Goal: Information Seeking & Learning: Learn about a topic

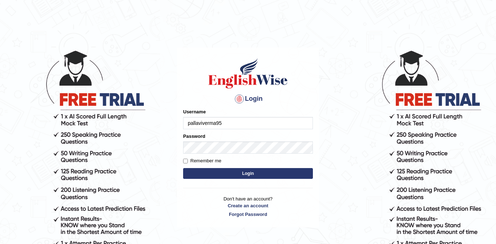
type input "pallaviverma95"
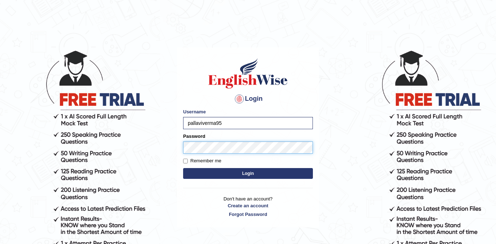
click at [248, 173] on button "Login" at bounding box center [248, 173] width 130 height 11
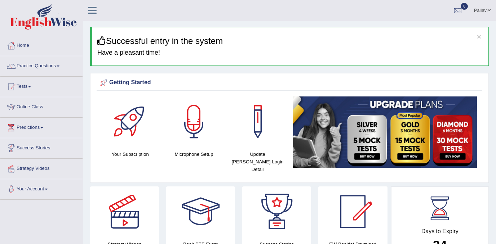
click at [51, 66] on link "Practice Questions" at bounding box center [41, 65] width 82 height 18
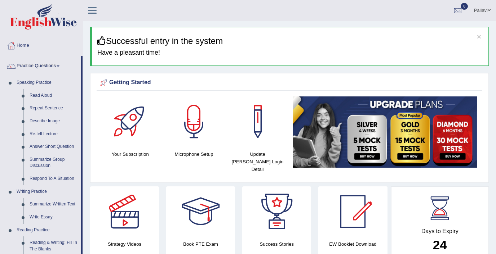
click at [47, 96] on link "Read Aloud" at bounding box center [53, 95] width 54 height 13
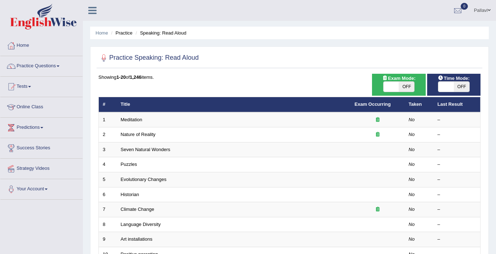
click at [449, 86] on span at bounding box center [445, 87] width 15 height 10
checkbox input "true"
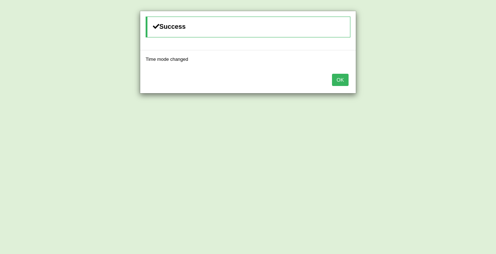
click at [335, 79] on button "OK" at bounding box center [340, 80] width 17 height 12
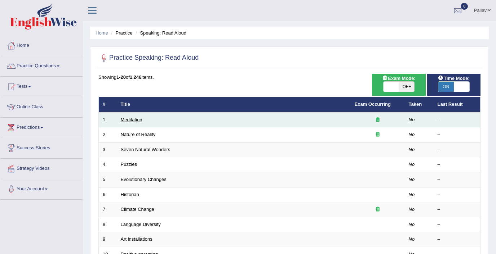
click at [127, 117] on link "Meditation" at bounding box center [132, 119] width 22 height 5
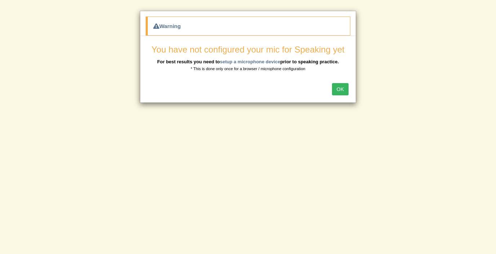
click at [340, 90] on button "OK" at bounding box center [340, 89] width 17 height 12
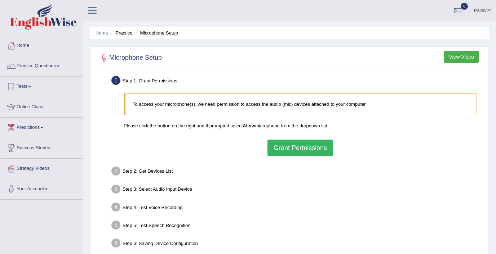
click at [299, 143] on button "Grant Permissions" at bounding box center [300, 148] width 66 height 17
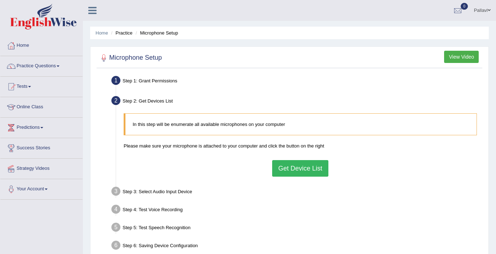
click at [292, 165] on button "Get Device List" at bounding box center [300, 168] width 56 height 17
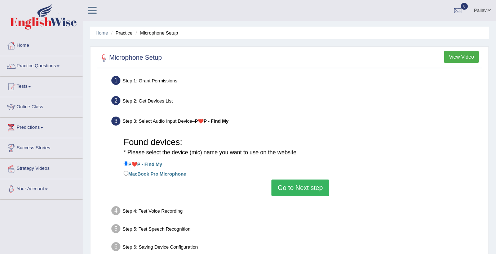
click at [297, 185] on button "Go to Next step" at bounding box center [299, 188] width 57 height 17
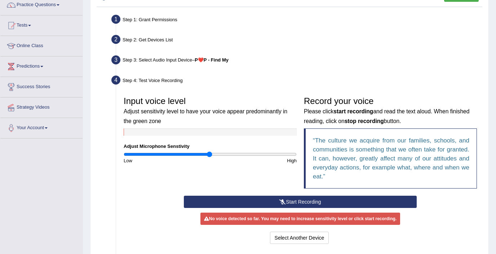
scroll to position [63, 0]
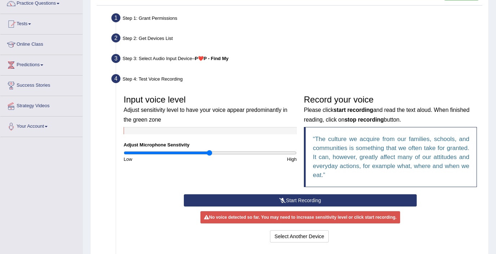
click at [278, 198] on button "Start Recording" at bounding box center [300, 200] width 233 height 12
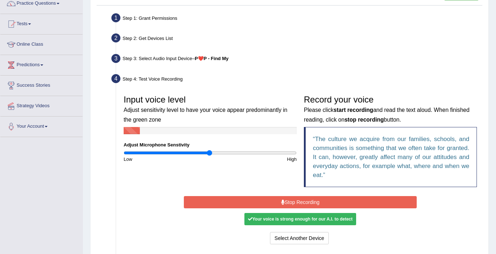
click at [278, 198] on button "Stop Recording" at bounding box center [300, 202] width 233 height 12
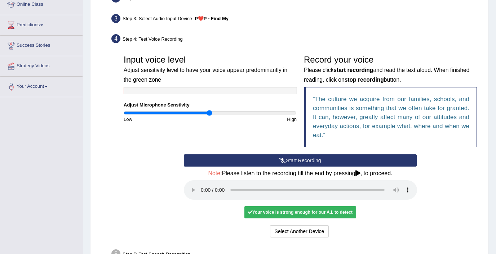
scroll to position [109, 0]
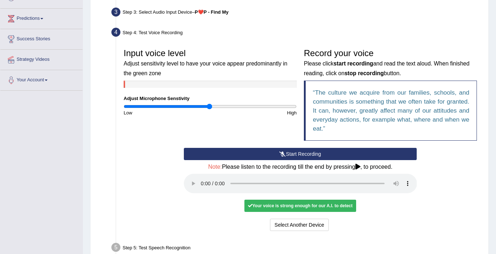
click at [202, 181] on audio at bounding box center [300, 183] width 233 height 19
click at [307, 219] on button "Select Another Device" at bounding box center [299, 225] width 59 height 12
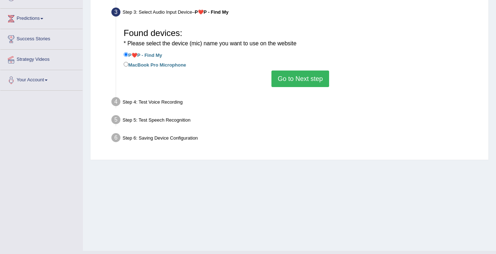
click at [292, 79] on button "Go to Next step" at bounding box center [299, 79] width 57 height 17
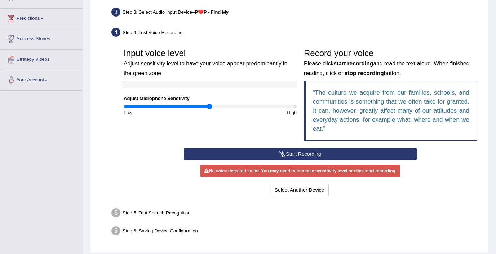
click at [294, 155] on button "Start Recording" at bounding box center [300, 154] width 233 height 12
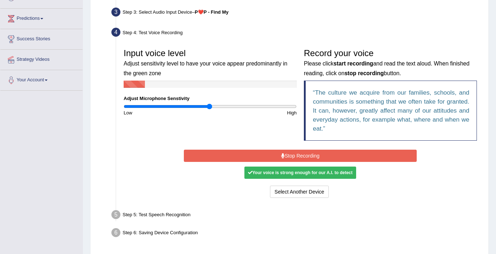
click at [296, 155] on button "Stop Recording" at bounding box center [300, 156] width 233 height 12
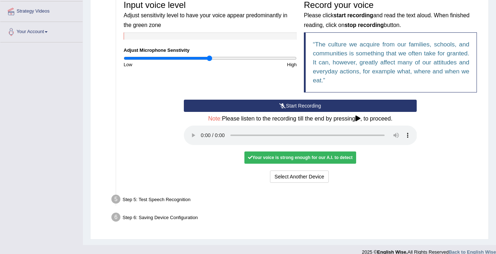
scroll to position [157, 0]
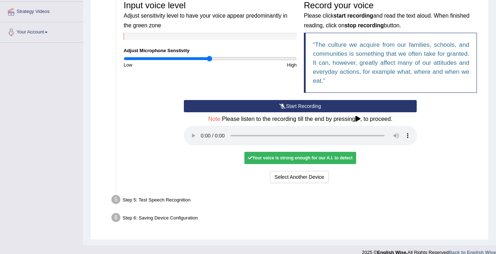
click at [201, 132] on audio at bounding box center [300, 135] width 233 height 19
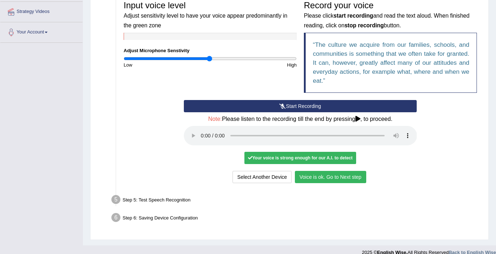
click at [314, 171] on button "Voice is ok. Go to Next step" at bounding box center [330, 177] width 71 height 12
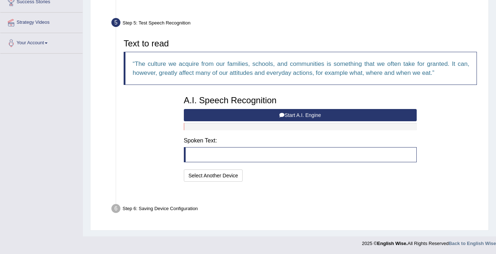
scroll to position [129, 0]
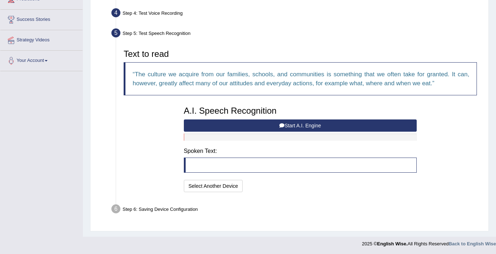
click at [288, 126] on button "Start A.I. Engine" at bounding box center [300, 126] width 233 height 12
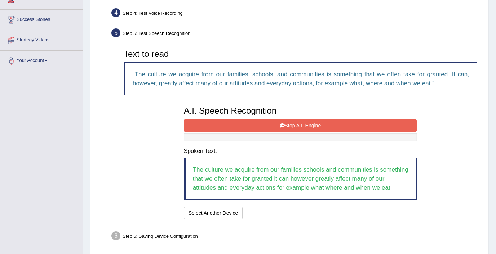
click at [329, 129] on button "Stop A.I. Engine" at bounding box center [300, 126] width 233 height 12
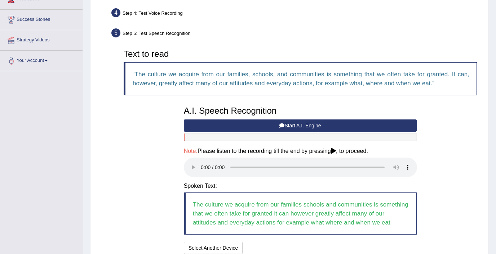
click at [201, 161] on audio at bounding box center [300, 167] width 233 height 19
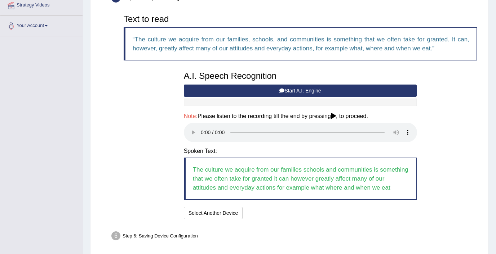
scroll to position [171, 0]
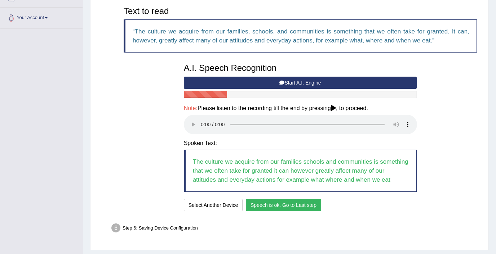
click at [301, 199] on button "Speech is ok. Go to Last step" at bounding box center [283, 205] width 75 height 12
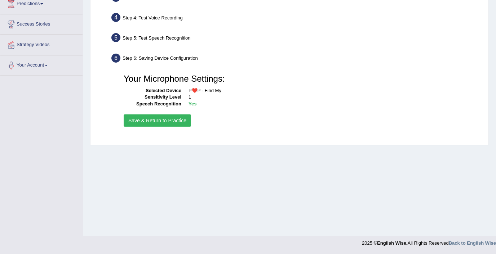
click at [179, 123] on button "Save & Return to Practice" at bounding box center [157, 121] width 67 height 12
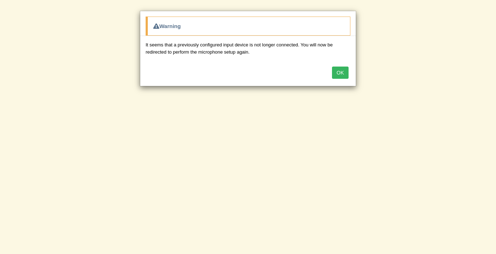
click at [342, 71] on button "OK" at bounding box center [340, 73] width 17 height 12
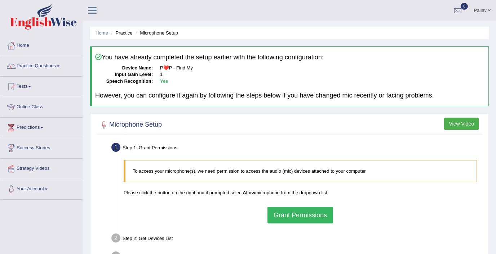
scroll to position [4, 0]
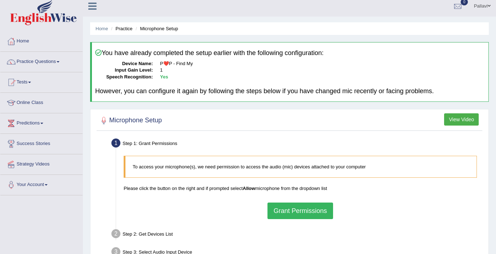
click at [314, 111] on div "Microphone Setup View Video Step 1: Grant Permissions To access your microphone…" at bounding box center [289, 218] width 398 height 219
click at [34, 65] on link "Practice Questions" at bounding box center [41, 61] width 82 height 18
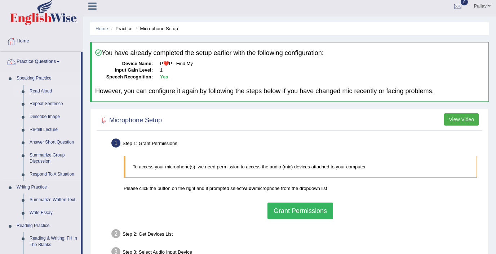
click at [31, 88] on link "Read Aloud" at bounding box center [53, 91] width 54 height 13
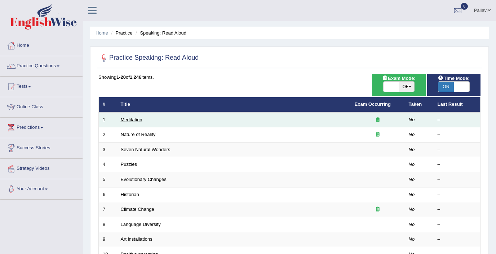
click at [131, 120] on link "Meditation" at bounding box center [132, 119] width 22 height 5
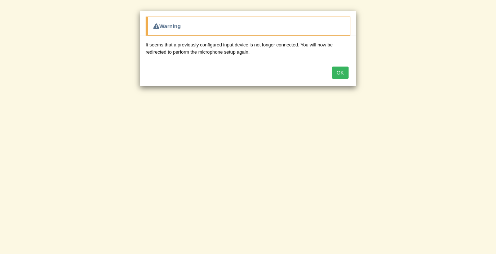
click at [346, 73] on button "OK" at bounding box center [340, 73] width 17 height 12
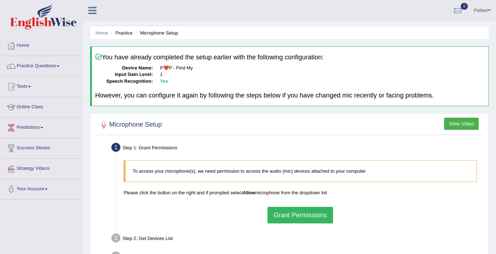
click at [311, 73] on dd "1" at bounding box center [322, 74] width 325 height 7
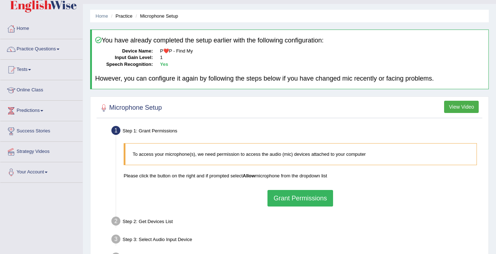
scroll to position [18, 0]
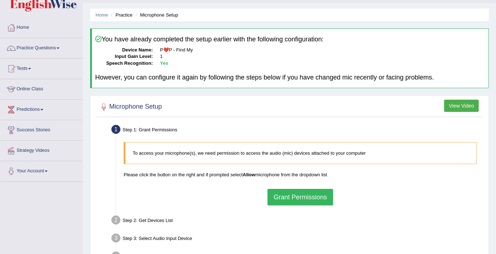
drag, startPoint x: 387, startPoint y: 3, endPoint x: 397, endPoint y: 105, distance: 102.8
click at [397, 105] on div at bounding box center [289, 107] width 382 height 15
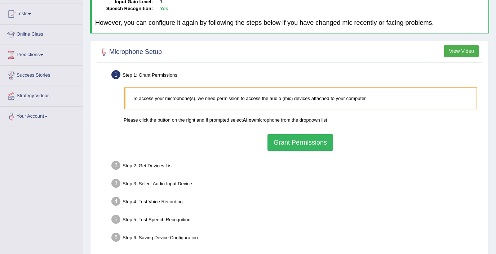
scroll to position [75, 0]
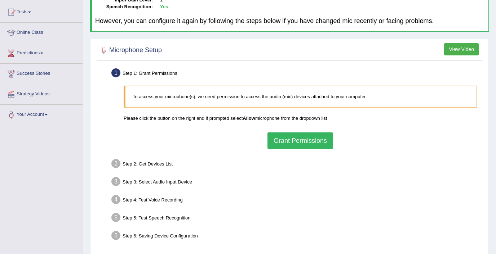
click at [448, 46] on button "View Video" at bounding box center [461, 49] width 35 height 12
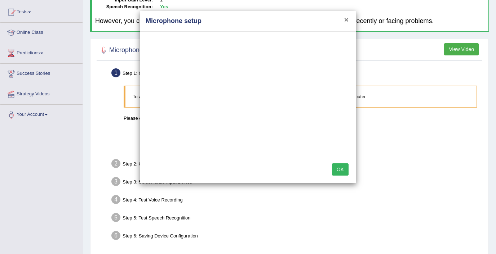
click at [345, 18] on button "×" at bounding box center [346, 20] width 4 height 8
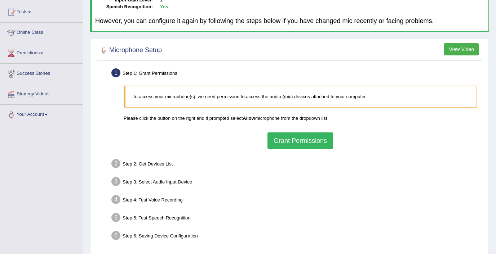
click at [297, 133] on button "Grant Permissions" at bounding box center [300, 141] width 66 height 17
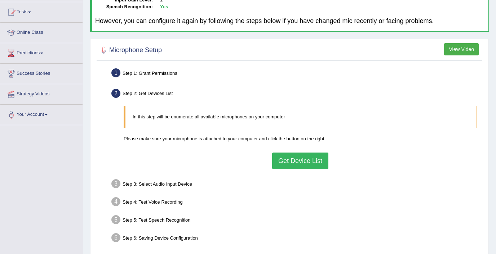
click at [290, 160] on button "Get Device List" at bounding box center [300, 161] width 56 height 17
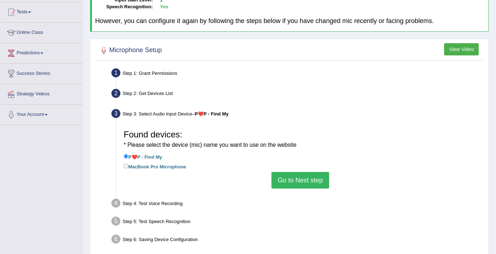
click at [288, 177] on button "Go to Next step" at bounding box center [299, 180] width 57 height 17
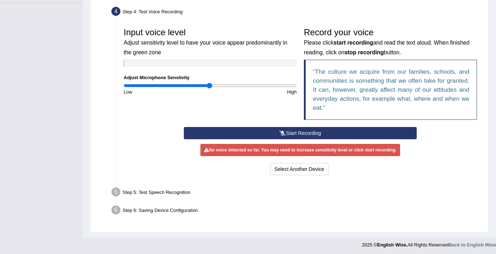
scroll to position [197, 0]
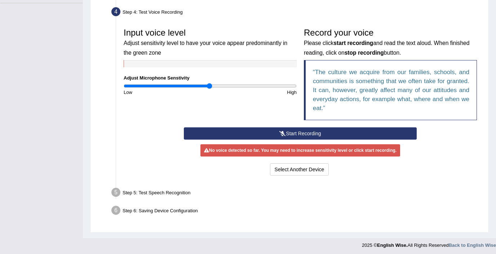
click at [307, 132] on button "Start Recording" at bounding box center [300, 133] width 233 height 12
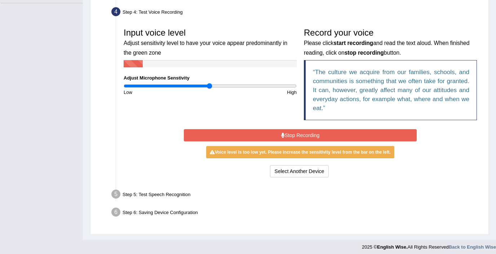
click at [307, 132] on button "Stop Recording" at bounding box center [300, 135] width 233 height 12
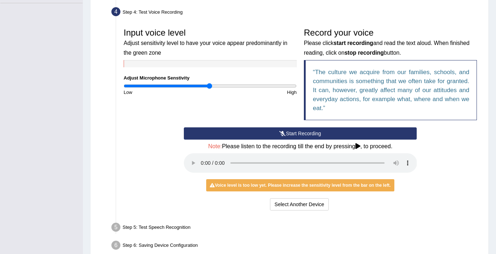
click at [203, 160] on audio at bounding box center [300, 162] width 233 height 19
click at [200, 156] on audio at bounding box center [300, 162] width 233 height 19
click at [259, 130] on button "Start Recording" at bounding box center [300, 133] width 233 height 12
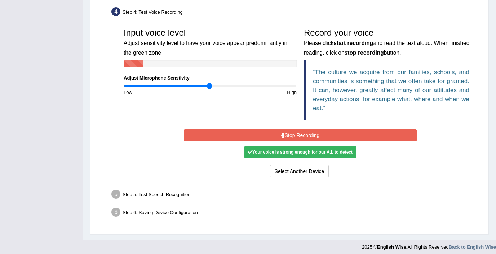
click at [259, 130] on button "Stop Recording" at bounding box center [300, 135] width 233 height 12
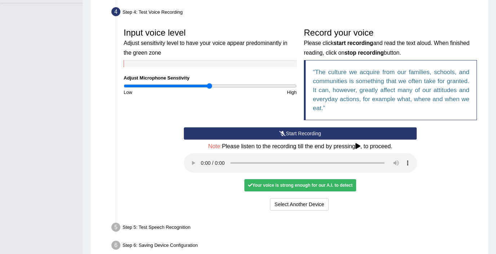
click at [201, 158] on audio at bounding box center [300, 162] width 233 height 19
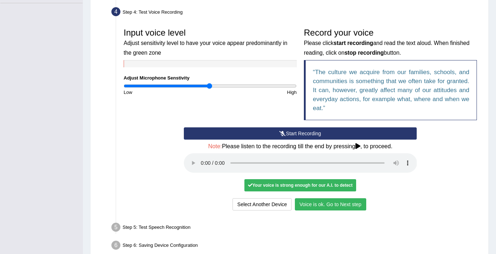
click at [313, 198] on button "Voice is ok. Go to Next step" at bounding box center [330, 204] width 71 height 12
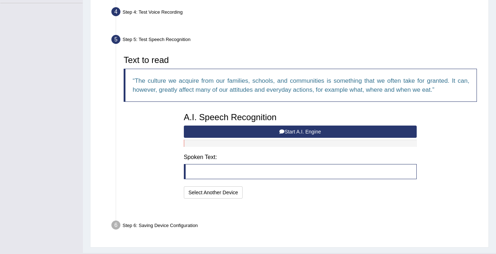
scroll to position [194, 0]
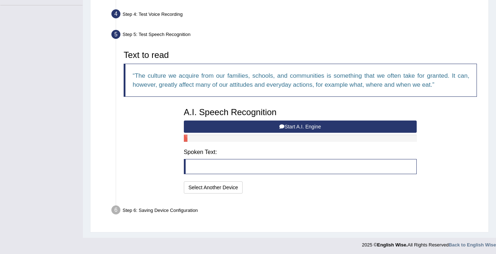
click at [287, 126] on button "Start A.I. Engine" at bounding box center [300, 127] width 233 height 12
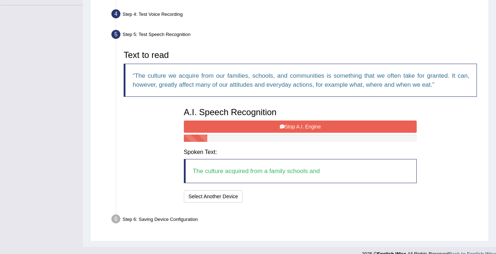
click at [296, 121] on button "Stop A.I. Engine" at bounding box center [300, 127] width 233 height 12
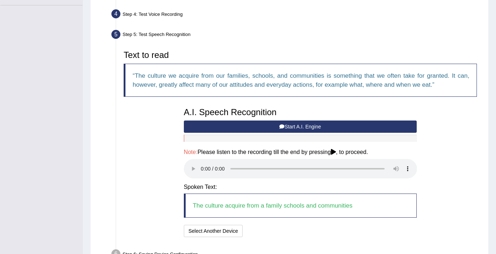
click at [200, 164] on audio at bounding box center [300, 168] width 233 height 19
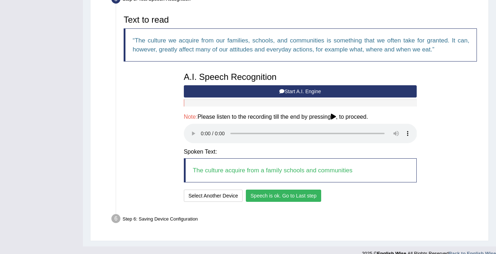
click at [269, 190] on button "Speech is ok. Go to Last step" at bounding box center [283, 196] width 75 height 12
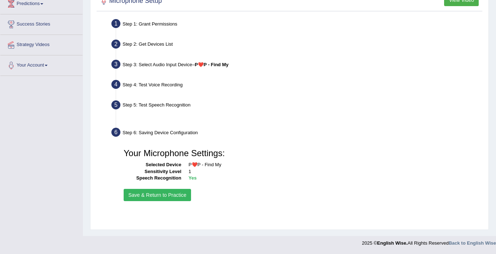
scroll to position [124, 0]
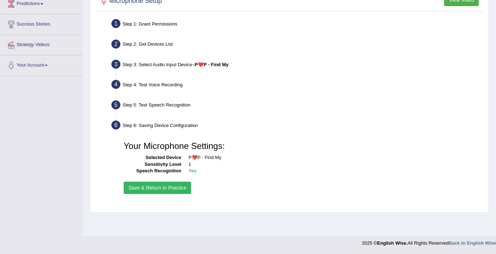
click at [173, 187] on button "Save & Return to Practice" at bounding box center [157, 188] width 67 height 12
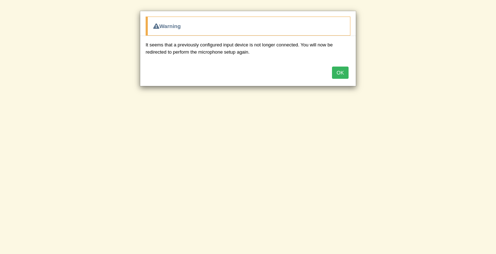
click at [342, 73] on button "OK" at bounding box center [340, 73] width 17 height 12
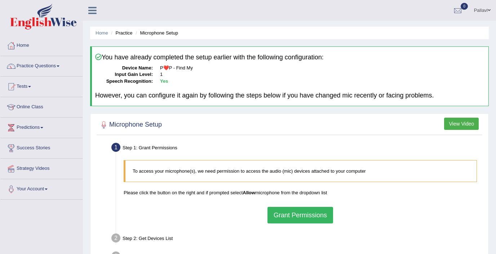
click at [476, 7] on link "Pallavi" at bounding box center [481, 9] width 27 height 19
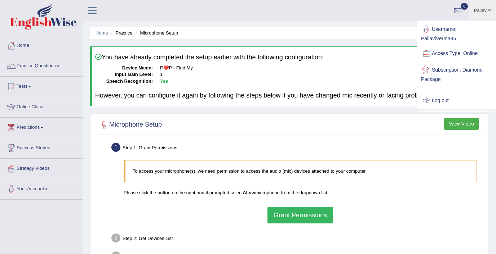
click at [430, 97] on div at bounding box center [426, 100] width 11 height 11
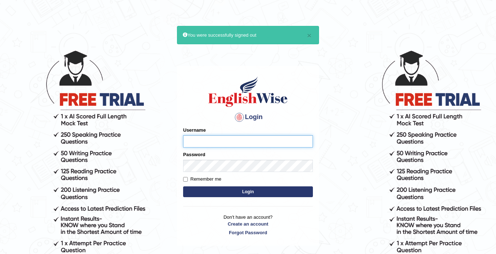
type input "pallaviverma95"
click at [230, 191] on button "Login" at bounding box center [248, 192] width 130 height 11
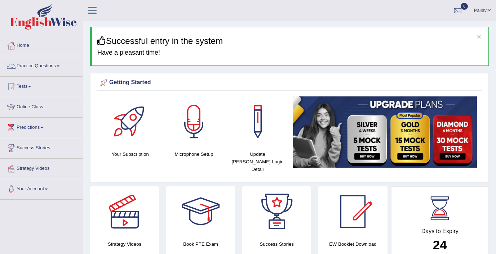
click at [44, 66] on link "Practice Questions" at bounding box center [41, 65] width 82 height 18
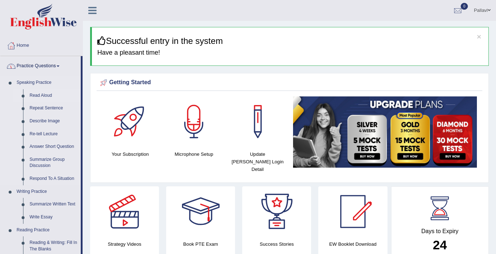
click at [32, 94] on link "Read Aloud" at bounding box center [53, 95] width 54 height 13
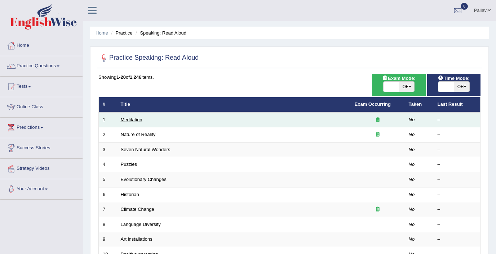
click at [124, 117] on link "Meditation" at bounding box center [132, 119] width 22 height 5
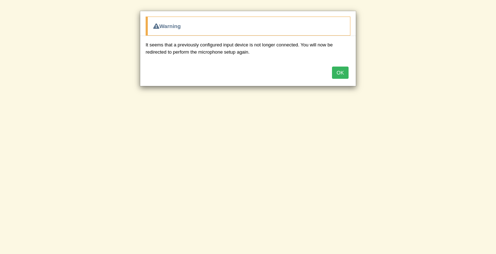
click at [338, 70] on button "OK" at bounding box center [340, 73] width 17 height 12
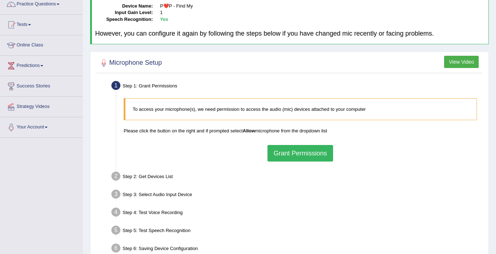
scroll to position [62, 0]
click at [277, 149] on button "Grant Permissions" at bounding box center [300, 153] width 66 height 17
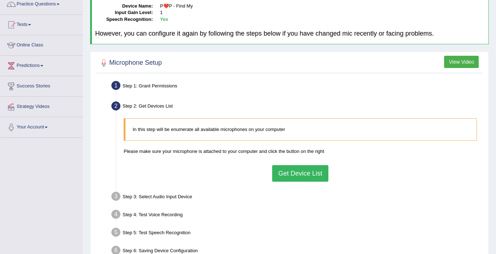
click at [292, 170] on button "Get Device List" at bounding box center [300, 173] width 56 height 17
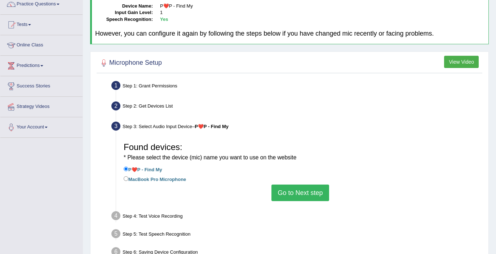
click at [290, 189] on button "Go to Next step" at bounding box center [299, 193] width 57 height 17
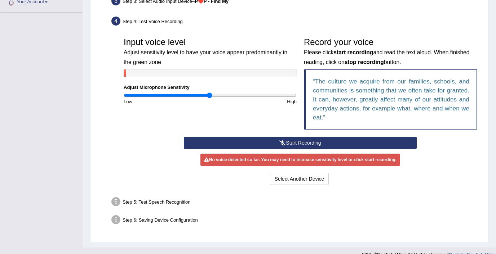
scroll to position [187, 0]
click at [293, 137] on button "Start Recording" at bounding box center [300, 143] width 233 height 12
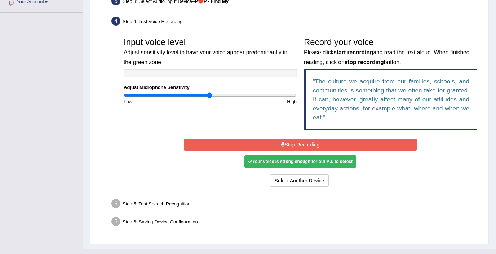
click at [294, 144] on button "Stop Recording" at bounding box center [300, 145] width 233 height 12
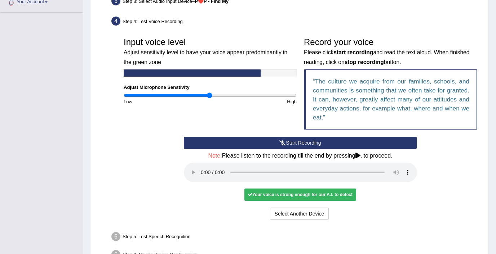
click at [202, 165] on audio at bounding box center [300, 172] width 233 height 19
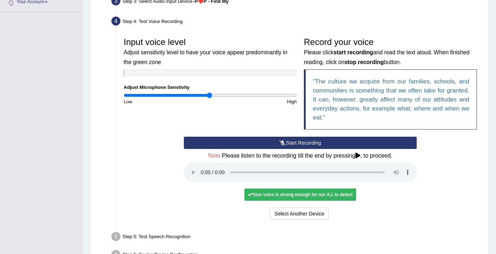
click at [344, 166] on audio at bounding box center [300, 172] width 233 height 19
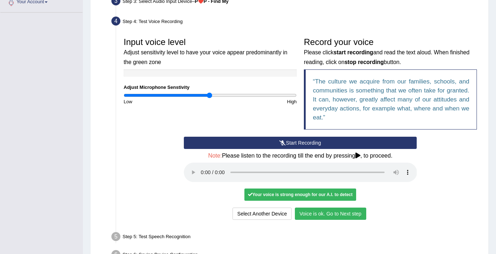
click at [318, 208] on button "Voice is ok. Go to Next step" at bounding box center [330, 214] width 71 height 12
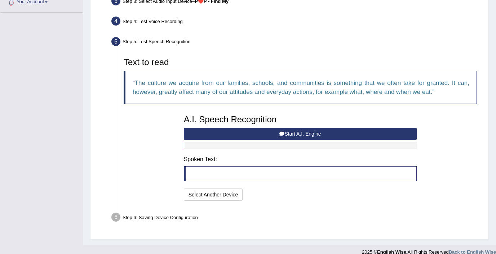
click at [327, 130] on button "Start A.I. Engine" at bounding box center [300, 134] width 233 height 12
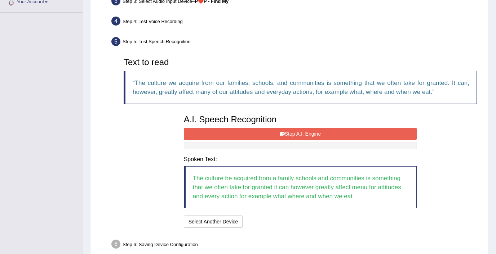
click at [308, 131] on button "Stop A.I. Engine" at bounding box center [300, 134] width 233 height 12
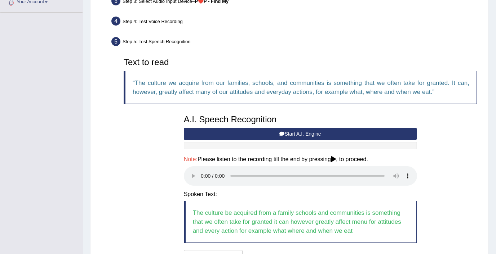
click at [197, 170] on audio at bounding box center [300, 175] width 233 height 19
click at [202, 170] on audio at bounding box center [300, 175] width 233 height 19
click at [351, 170] on audio at bounding box center [300, 175] width 233 height 19
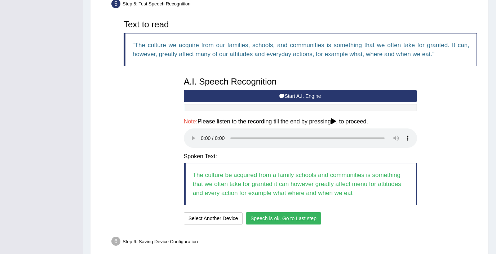
click at [292, 212] on button "Speech is ok. Go to Last step" at bounding box center [283, 218] width 75 height 12
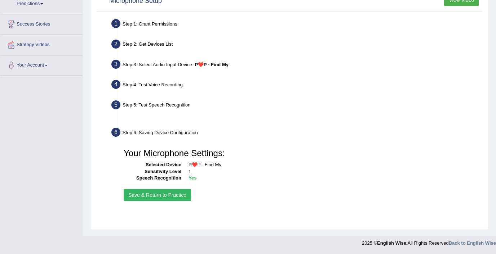
scroll to position [124, 0]
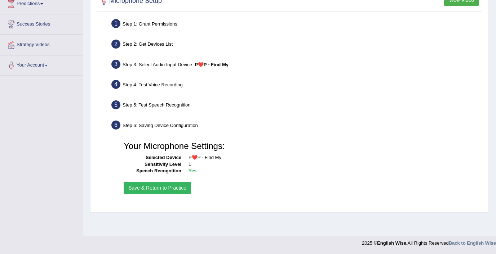
click at [171, 184] on button "Save & Return to Practice" at bounding box center [157, 188] width 67 height 12
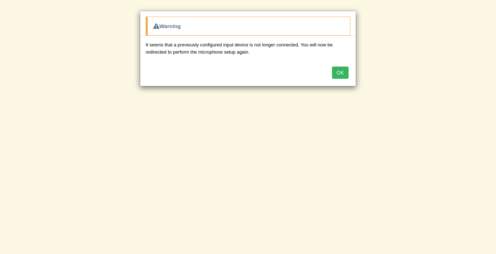
click at [338, 71] on button "OK" at bounding box center [340, 73] width 17 height 12
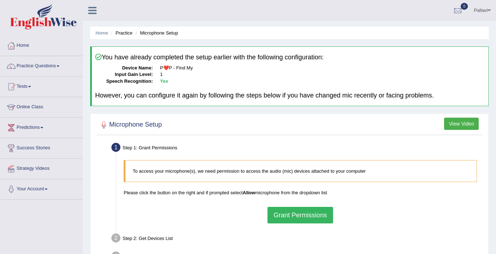
click at [290, 214] on button "Grant Permissions" at bounding box center [300, 215] width 66 height 17
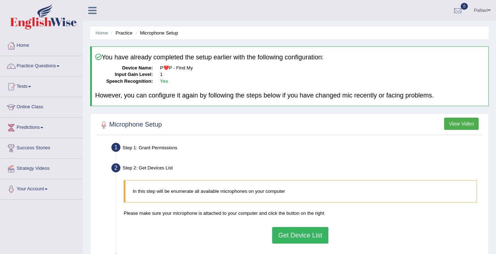
click at [291, 227] on button "Get Device List" at bounding box center [300, 235] width 56 height 17
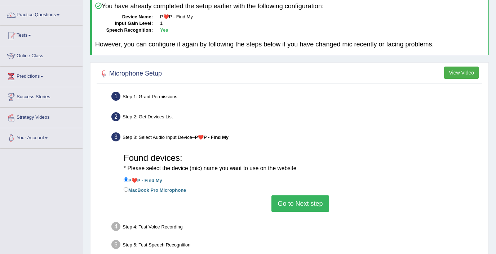
scroll to position [70, 0]
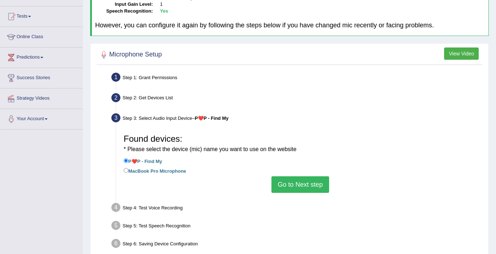
click at [166, 167] on label "MacBook Pro Microphone" at bounding box center [155, 171] width 62 height 8
click at [128, 168] on input "MacBook Pro Microphone" at bounding box center [126, 170] width 5 height 5
radio input "true"
click at [298, 178] on button "Go to Next step" at bounding box center [299, 184] width 57 height 17
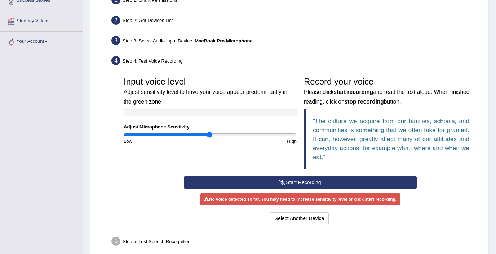
scroll to position [162, 0]
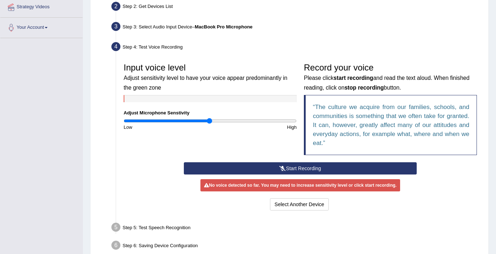
click at [289, 169] on button "Start Recording" at bounding box center [300, 168] width 233 height 12
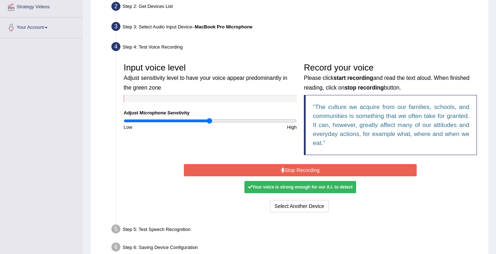
click at [299, 167] on button "Stop Recording" at bounding box center [300, 170] width 233 height 12
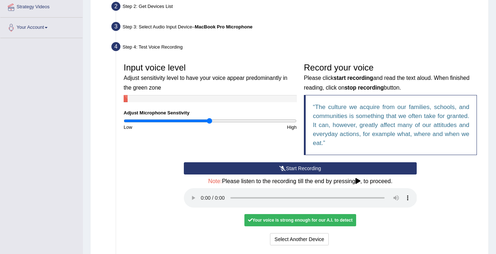
click at [202, 193] on audio at bounding box center [300, 197] width 233 height 19
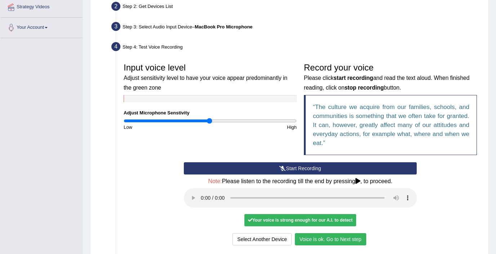
click at [343, 233] on button "Voice is ok. Go to Next step" at bounding box center [330, 239] width 71 height 12
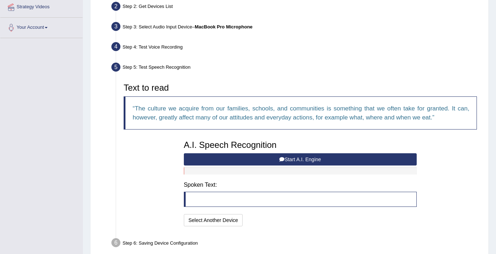
click at [307, 156] on button "Start A.I. Engine" at bounding box center [300, 159] width 233 height 12
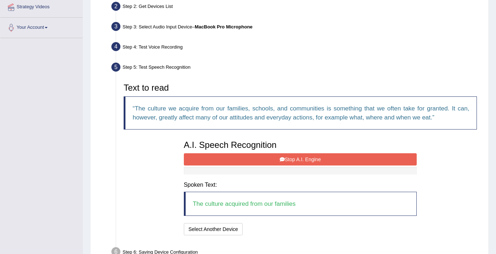
click at [307, 156] on button "Stop A.I. Engine" at bounding box center [300, 159] width 233 height 12
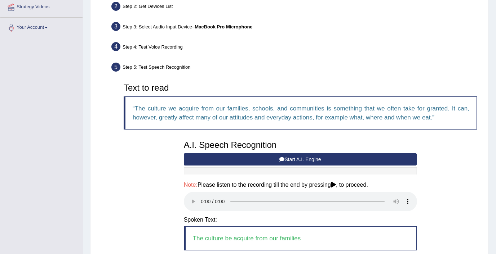
click at [200, 196] on audio at bounding box center [300, 201] width 233 height 19
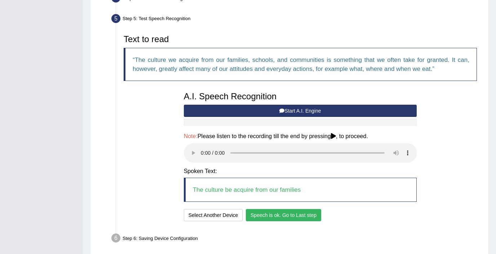
scroll to position [217, 0]
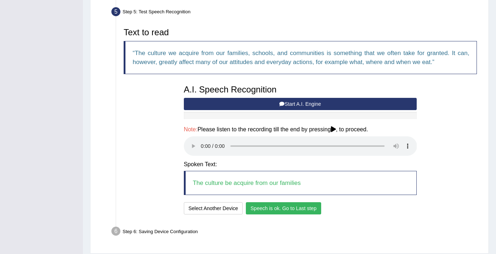
click at [282, 202] on button "Speech is ok. Go to Last step" at bounding box center [283, 208] width 75 height 12
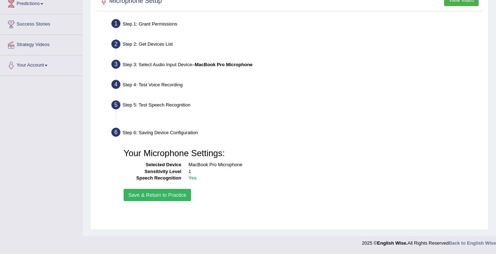
scroll to position [124, 0]
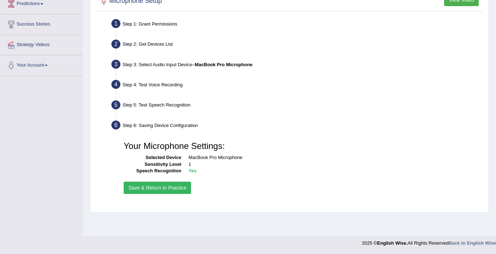
click at [174, 187] on button "Save & Return to Practice" at bounding box center [157, 188] width 67 height 12
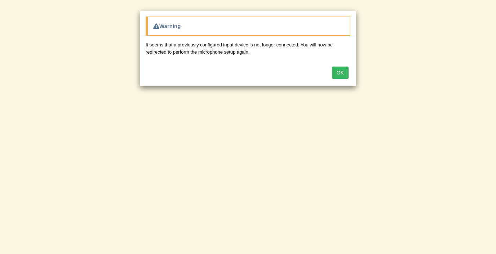
click at [343, 71] on button "OK" at bounding box center [340, 73] width 17 height 12
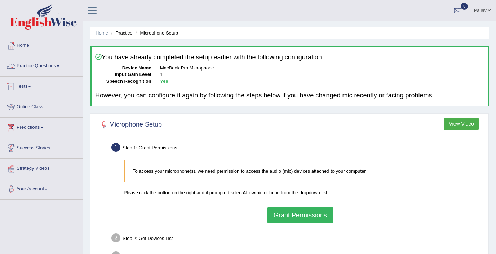
click at [40, 66] on link "Practice Questions" at bounding box center [41, 65] width 82 height 18
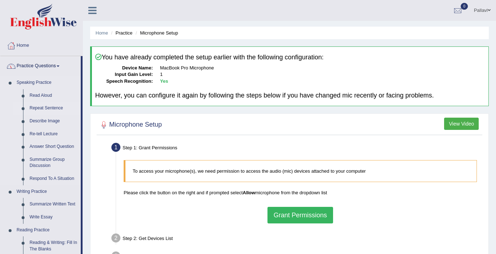
click at [36, 104] on link "Repeat Sentence" at bounding box center [53, 108] width 54 height 13
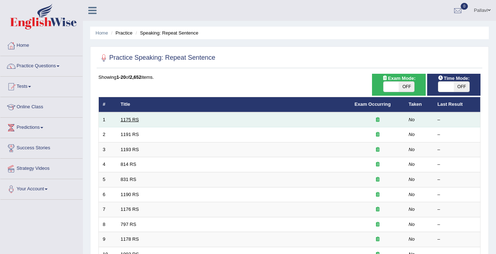
click at [133, 121] on link "1175 RS" at bounding box center [130, 119] width 18 height 5
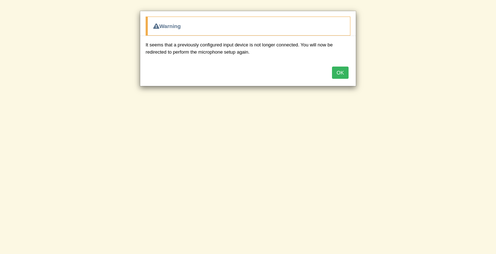
click at [338, 72] on button "OK" at bounding box center [340, 73] width 17 height 12
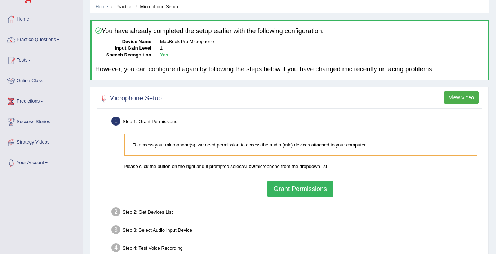
scroll to position [40, 0]
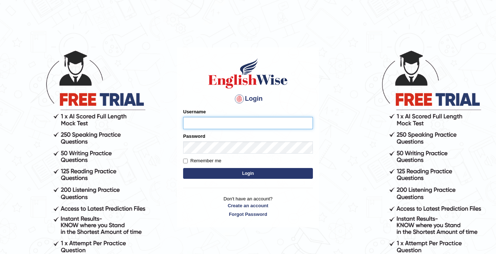
type input "pallaviverma95"
